Goal: Task Accomplishment & Management: Complete application form

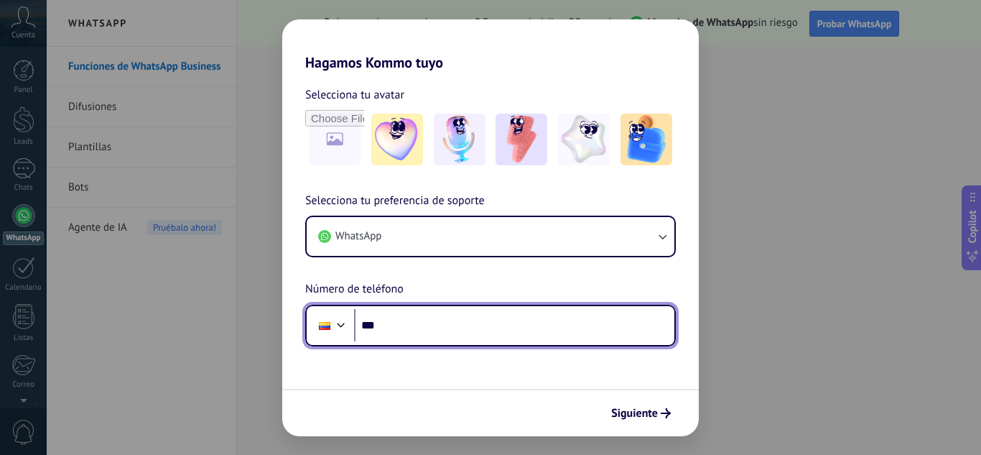
click at [401, 319] on input "***" at bounding box center [514, 325] width 320 height 33
type input "**********"
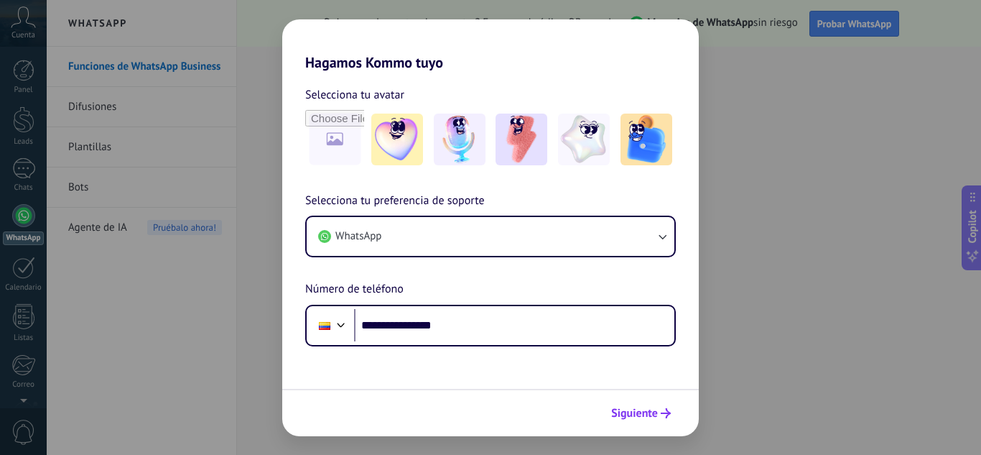
click at [642, 409] on span "Siguiente" at bounding box center [634, 413] width 47 height 10
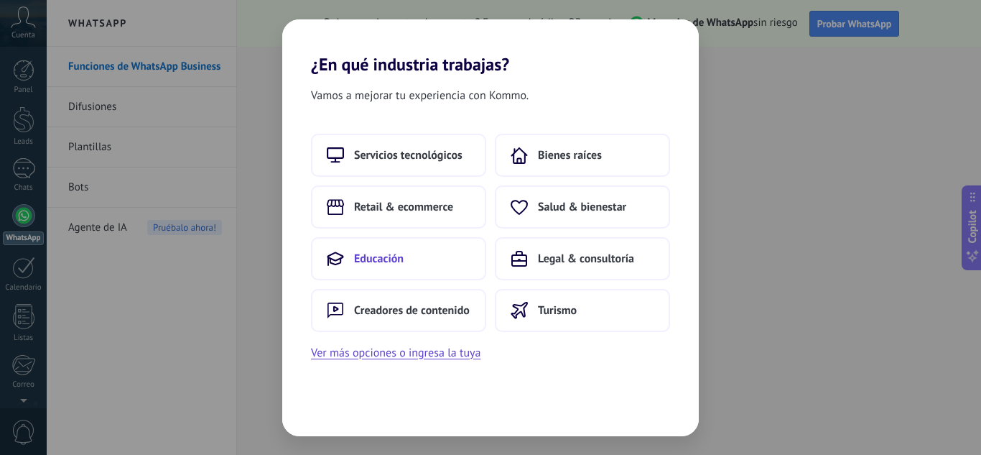
click at [380, 266] on button "Educación" at bounding box center [398, 258] width 175 height 43
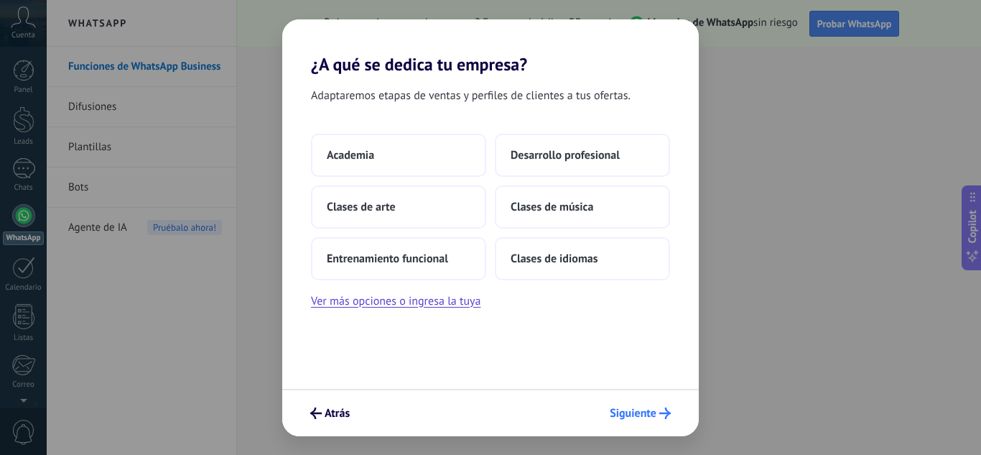
click at [635, 408] on span "Siguiente" at bounding box center [633, 413] width 47 height 10
click at [626, 405] on button "Siguiente" at bounding box center [640, 413] width 74 height 24
click at [379, 150] on button "Academia" at bounding box center [398, 155] width 175 height 43
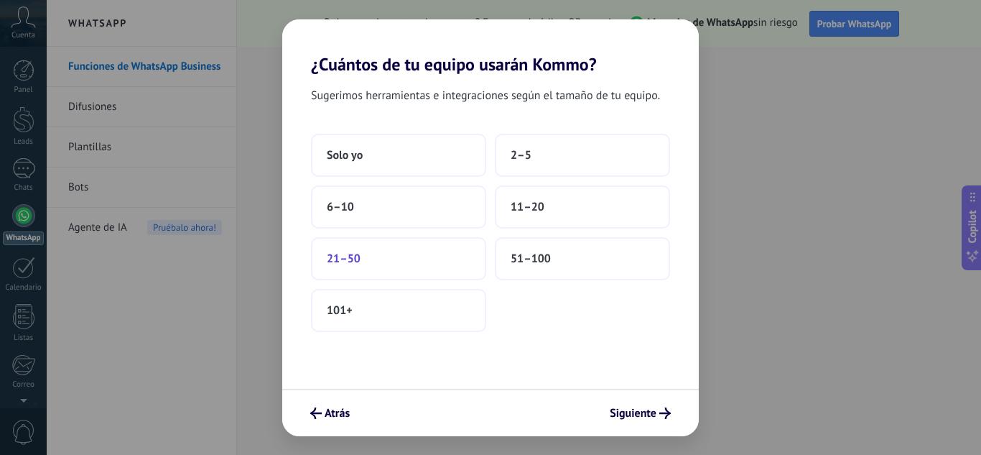
click at [438, 266] on button "21–50" at bounding box center [398, 258] width 175 height 43
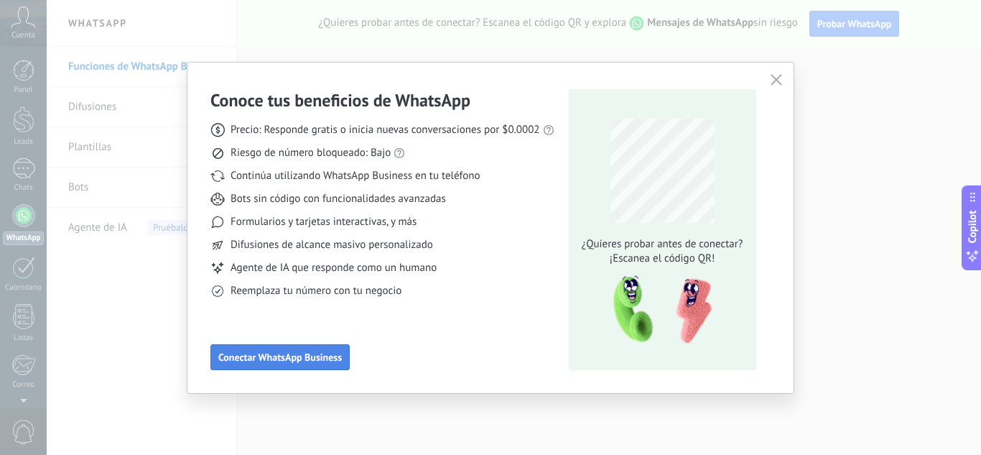
click at [322, 361] on span "Conectar WhatsApp Business" at bounding box center [280, 357] width 124 height 10
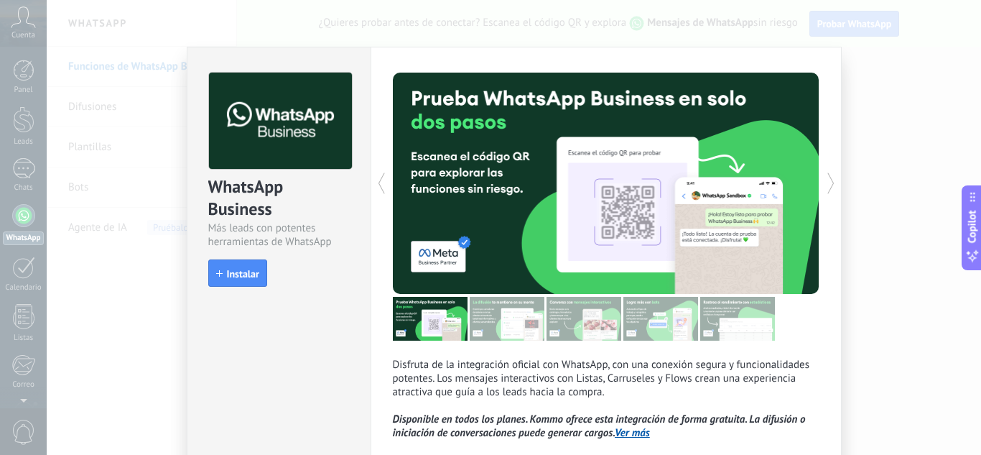
click at [846, 116] on div "WhatsApp Business Más leads con potentes herramientas de WhatsApp install Insta…" at bounding box center [514, 227] width 934 height 455
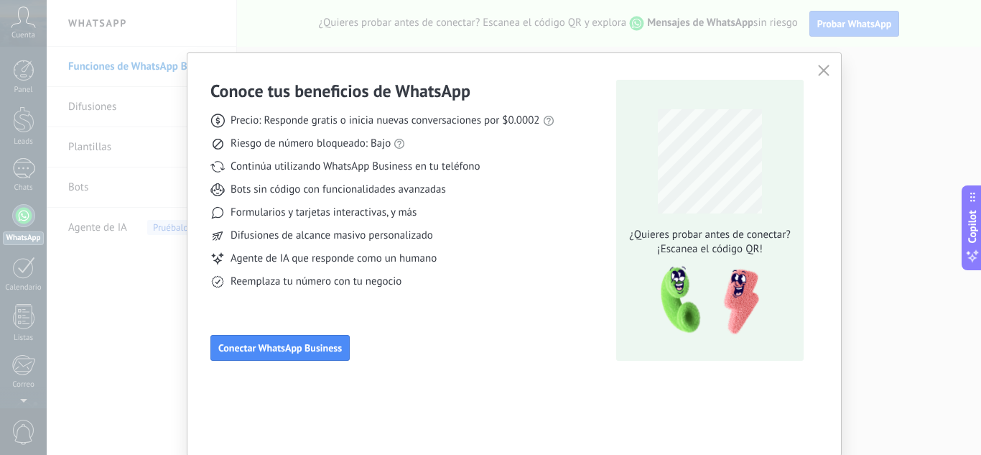
scroll to position [11, 0]
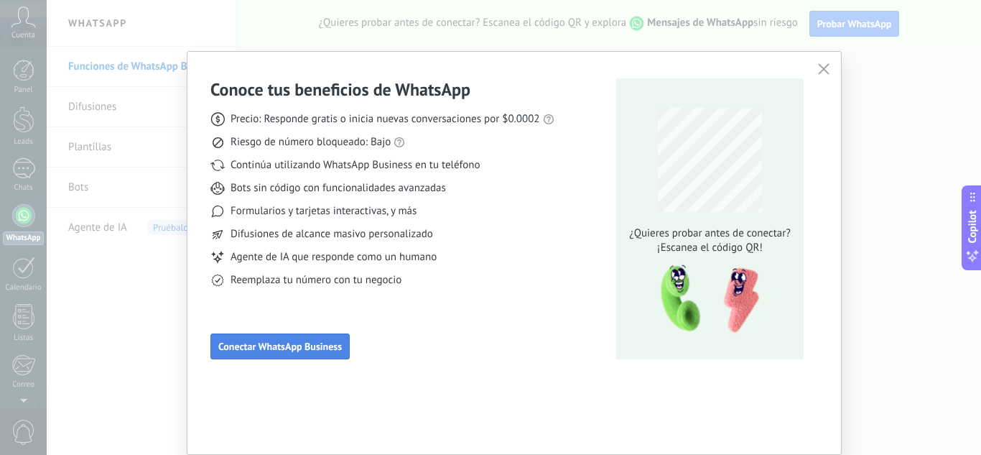
click at [301, 334] on button "Conectar WhatsApp Business" at bounding box center [279, 346] width 139 height 26
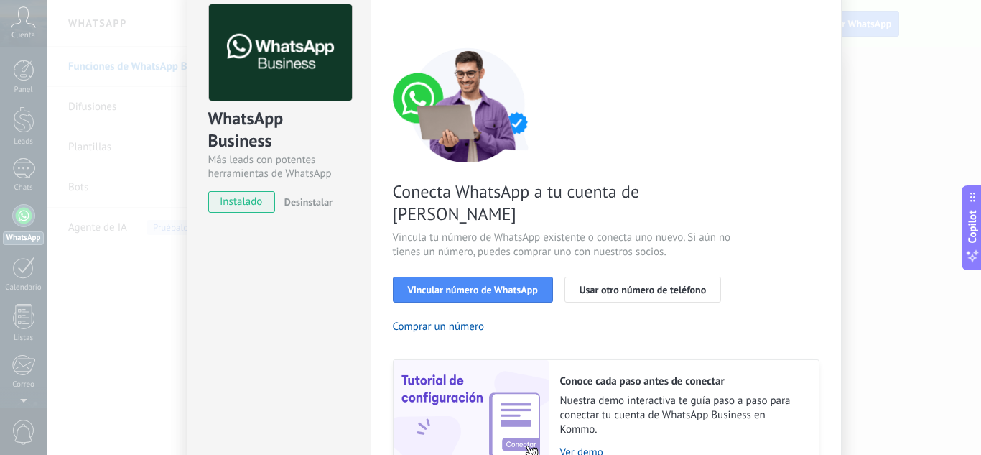
scroll to position [183, 0]
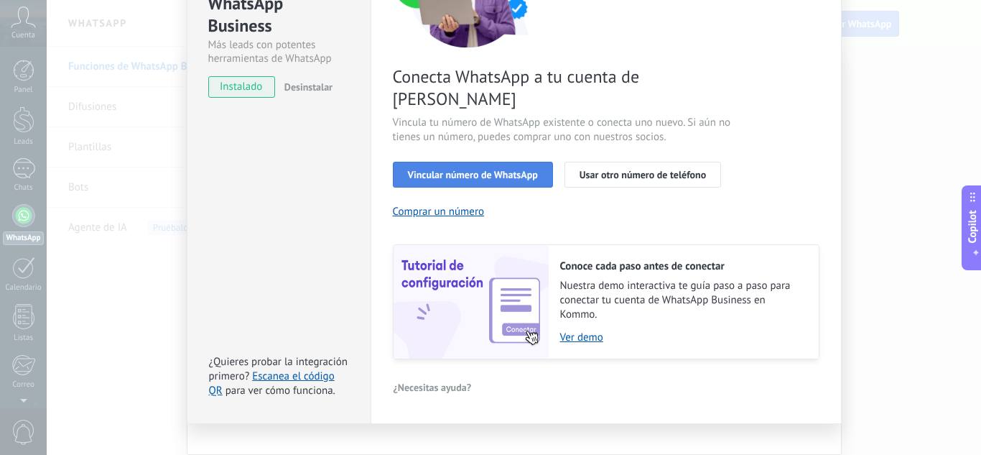
click at [432, 169] on span "Vincular número de WhatsApp" at bounding box center [473, 174] width 130 height 10
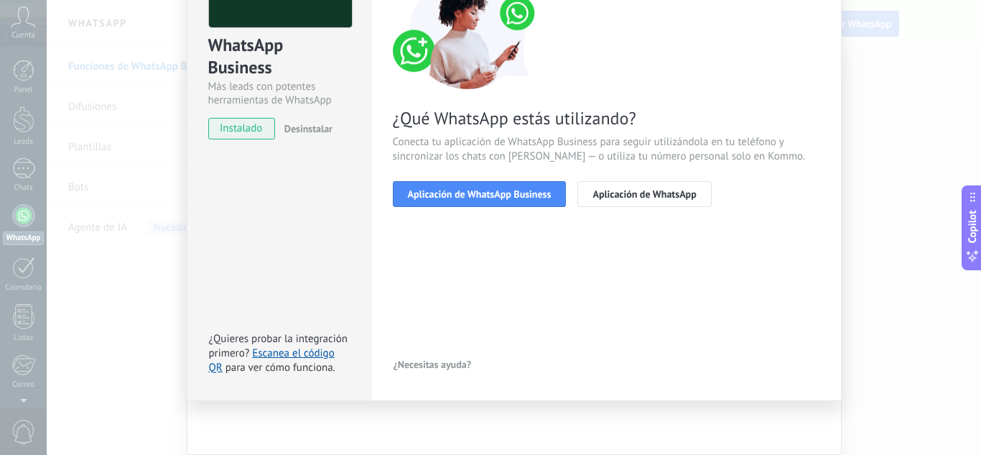
scroll to position [141, 0]
click at [468, 197] on span "Aplicación de WhatsApp Business" at bounding box center [480, 194] width 144 height 10
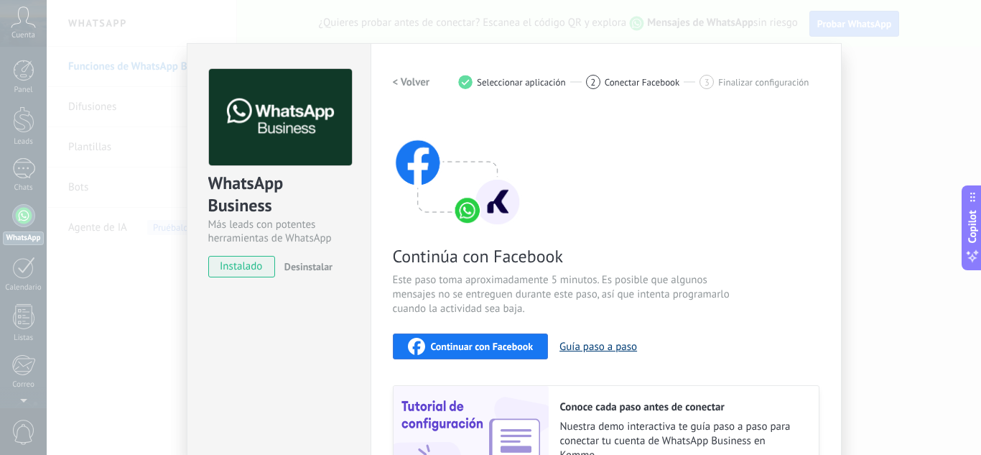
scroll to position [0, 0]
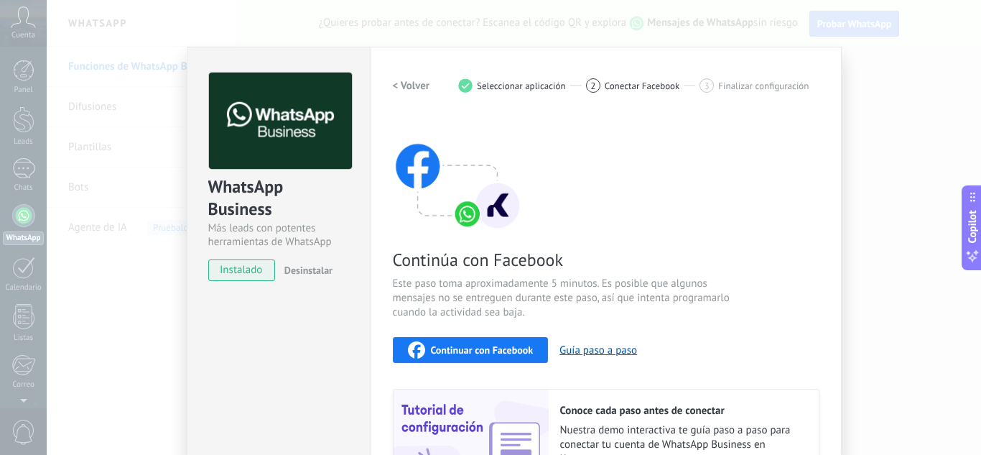
click at [389, 90] on div "Configuraciones Autorizaciones This tab logs the users who have granted integra…" at bounding box center [606, 307] width 471 height 521
click at [403, 86] on h2 "< Volver" at bounding box center [411, 86] width 37 height 14
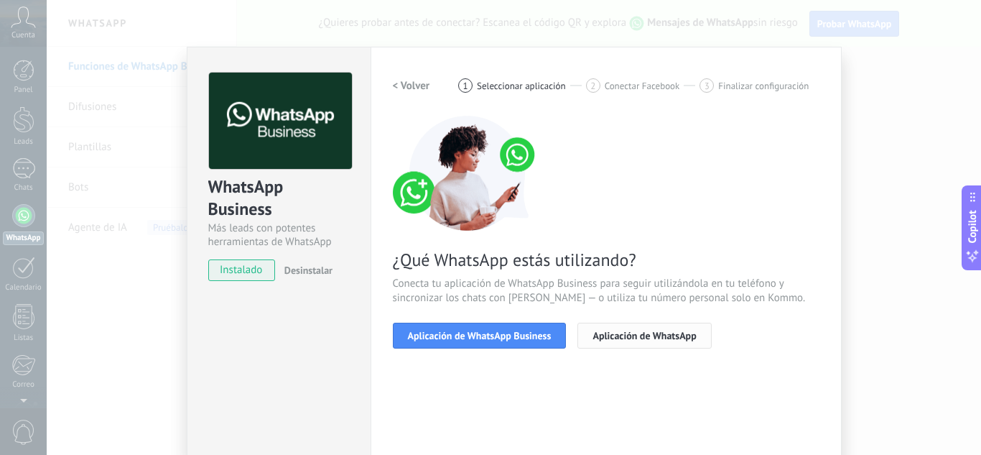
click at [613, 338] on span "Aplicación de WhatsApp" at bounding box center [644, 335] width 103 height 10
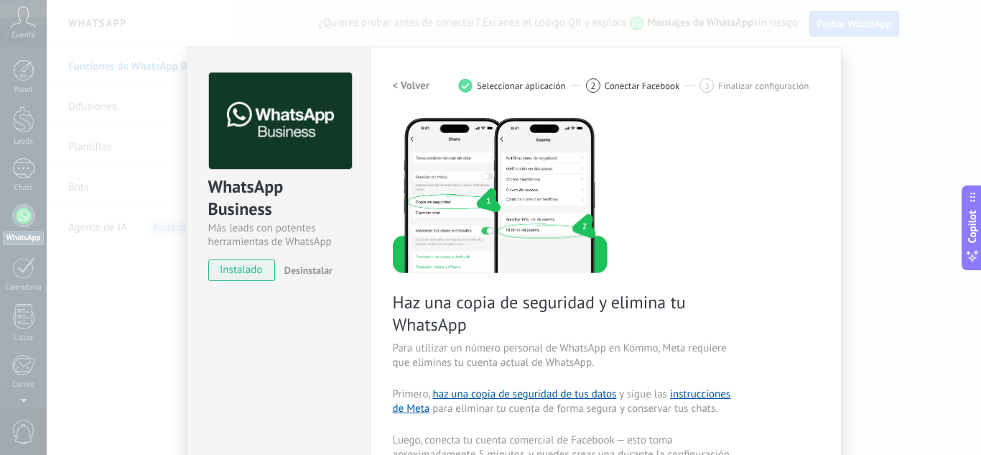
click at [106, 129] on div "WhatsApp Business Más leads con potentes herramientas de WhatsApp instalado Des…" at bounding box center [514, 227] width 934 height 455
